Goal: Task Accomplishment & Management: Manage account settings

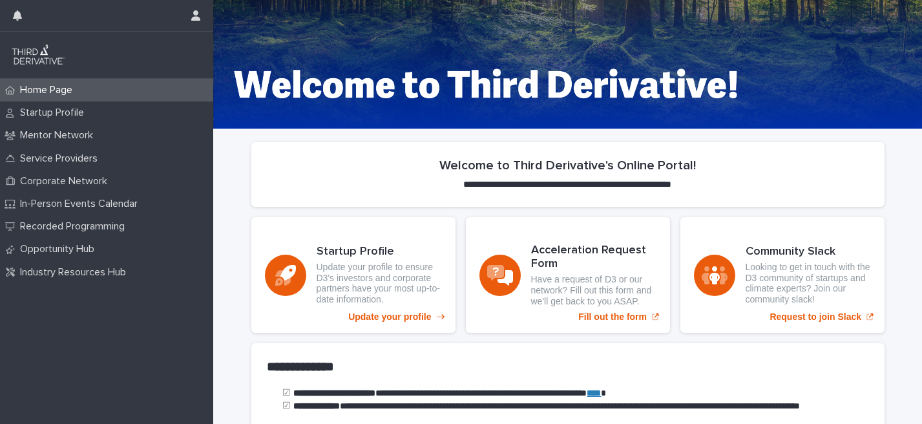
click at [450, 211] on div "**********" at bounding box center [567, 179] width 633 height 75
click at [191, 19] on icon "button" at bounding box center [195, 15] width 9 height 10
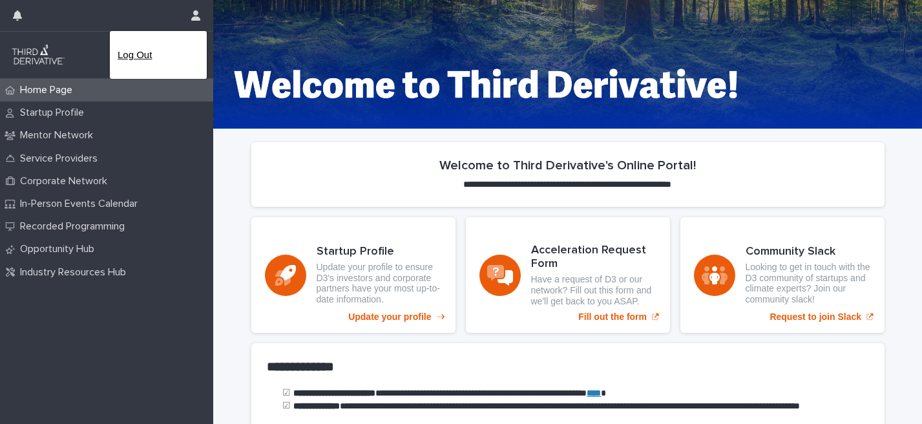
click at [140, 48] on p "Log Out" at bounding box center [158, 55] width 81 height 22
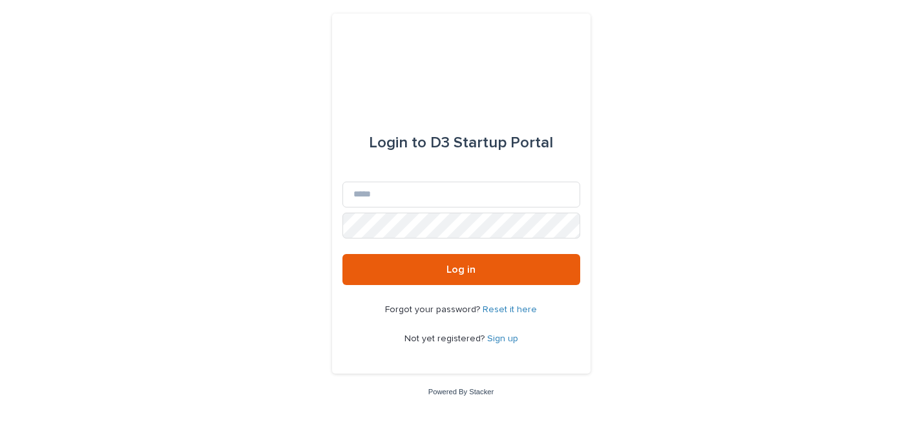
click at [240, 212] on div "Login to D3 Startup Portal Email Password Log in Forgot your password? Reset it…" at bounding box center [461, 212] width 922 height 424
